Goal: Go to known website: Access a specific website the user already knows

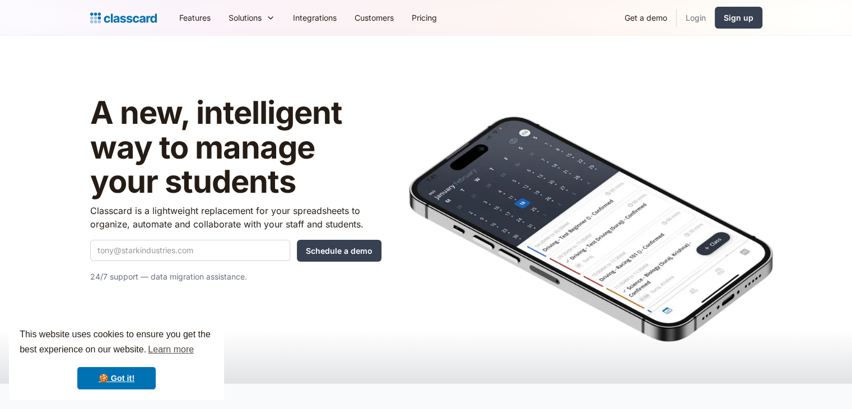
click at [692, 17] on link "Login" at bounding box center [696, 17] width 38 height 25
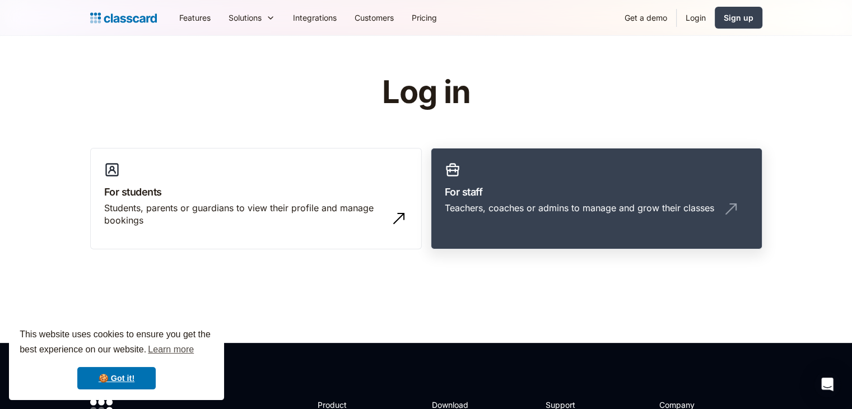
click at [524, 181] on link "For staff Teachers, coaches or admins to manage and grow their classes" at bounding box center [597, 199] width 332 height 102
